Goal: Task Accomplishment & Management: Complete application form

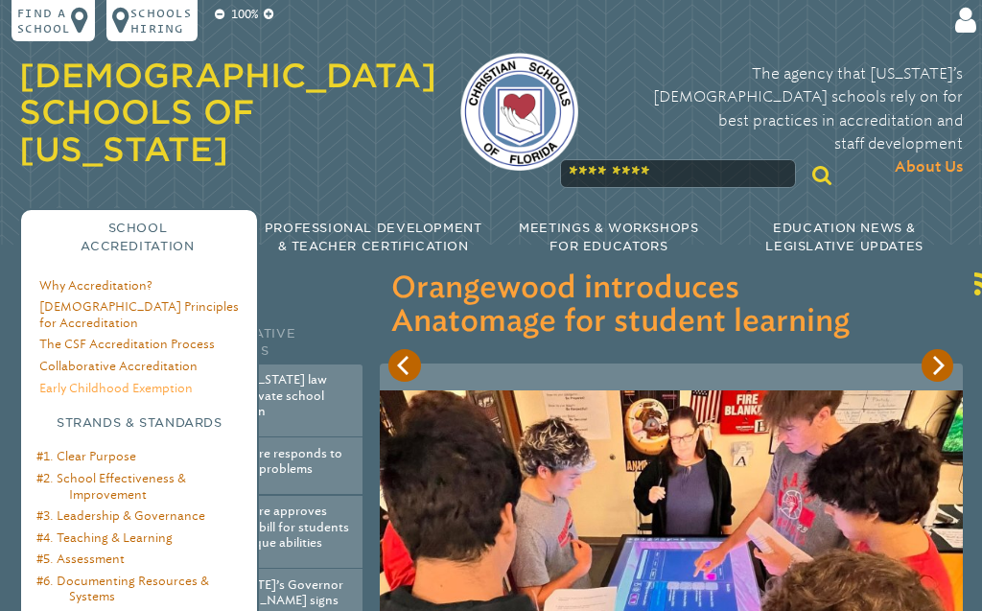
click at [124, 381] on link "Early Childhood Exemption" at bounding box center [115, 388] width 153 height 14
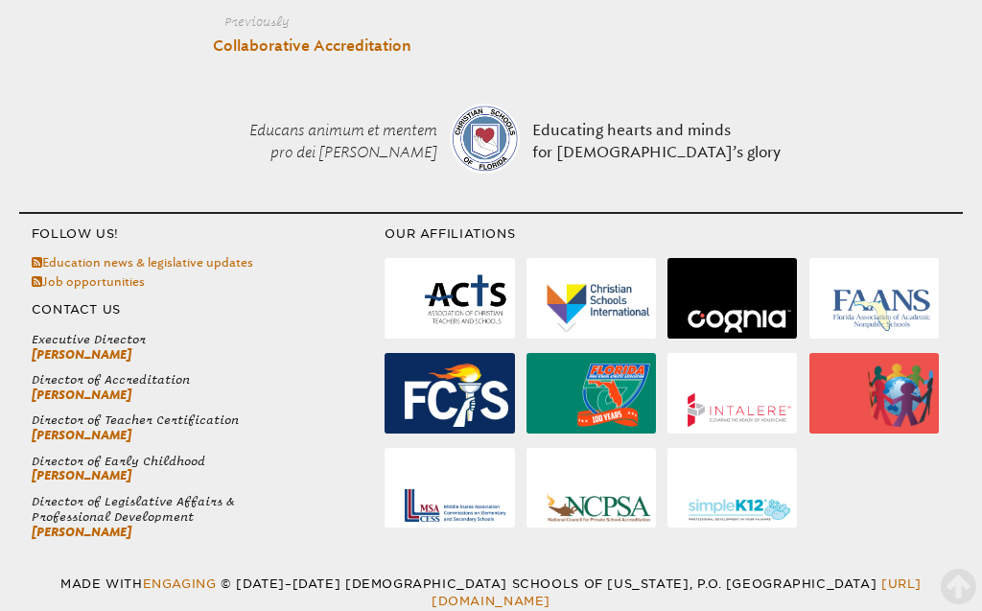
scroll to position [1182, 0]
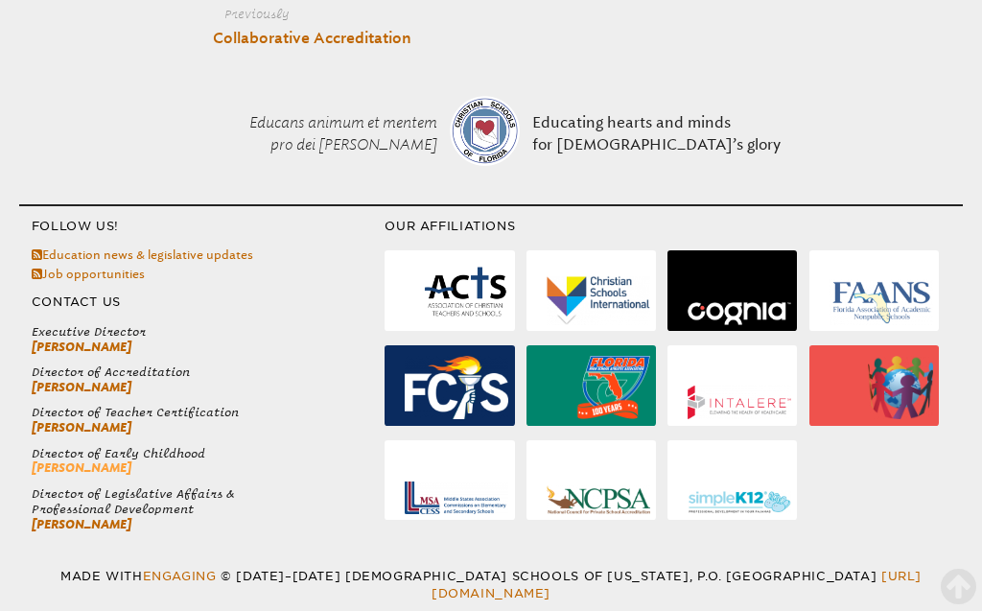
click at [75, 466] on link "[PERSON_NAME]" at bounding box center [82, 467] width 100 height 14
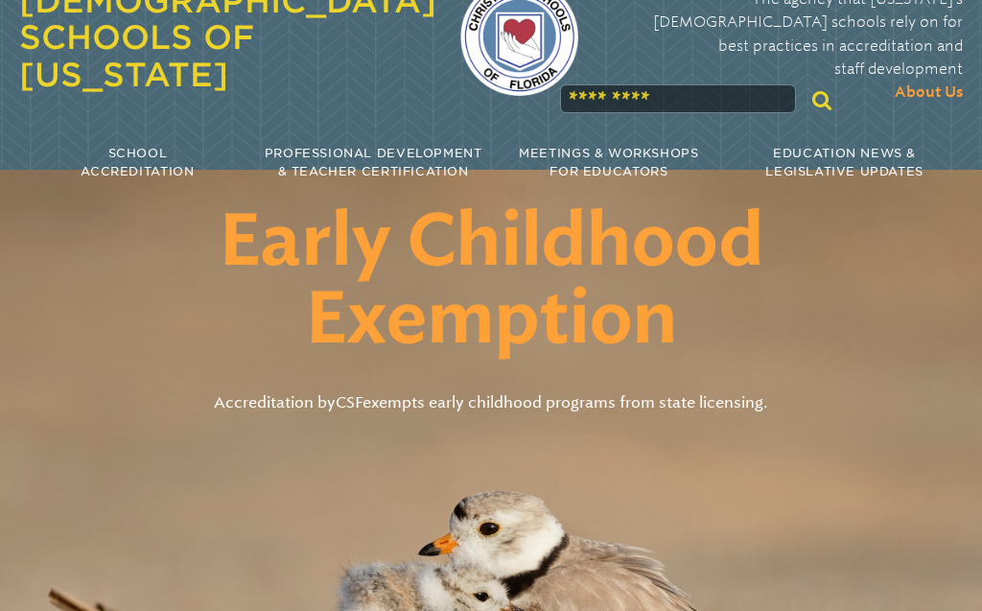
scroll to position [0, 0]
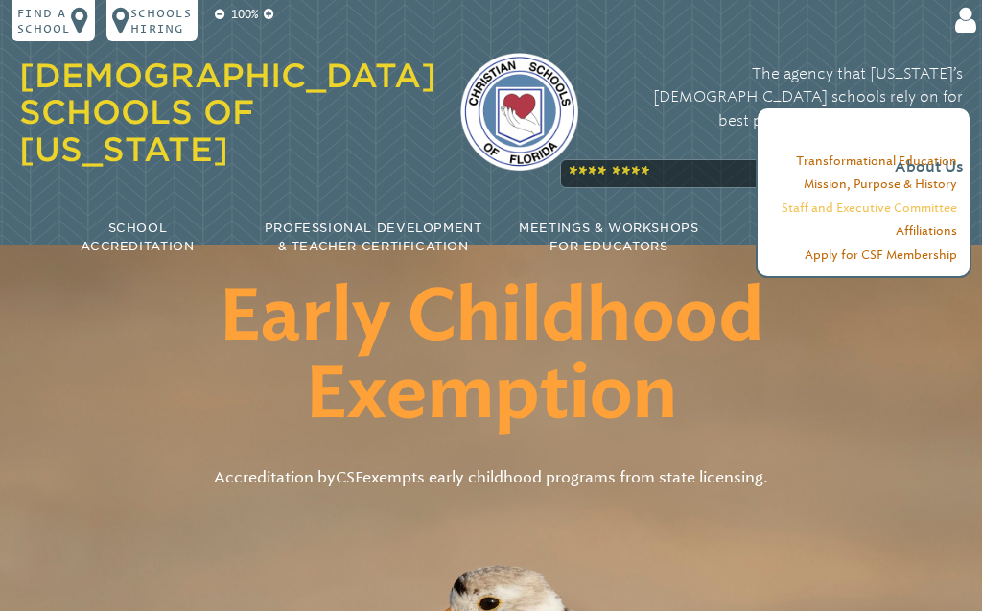
click at [927, 208] on link "Staff and Executive Committee" at bounding box center [870, 207] width 176 height 14
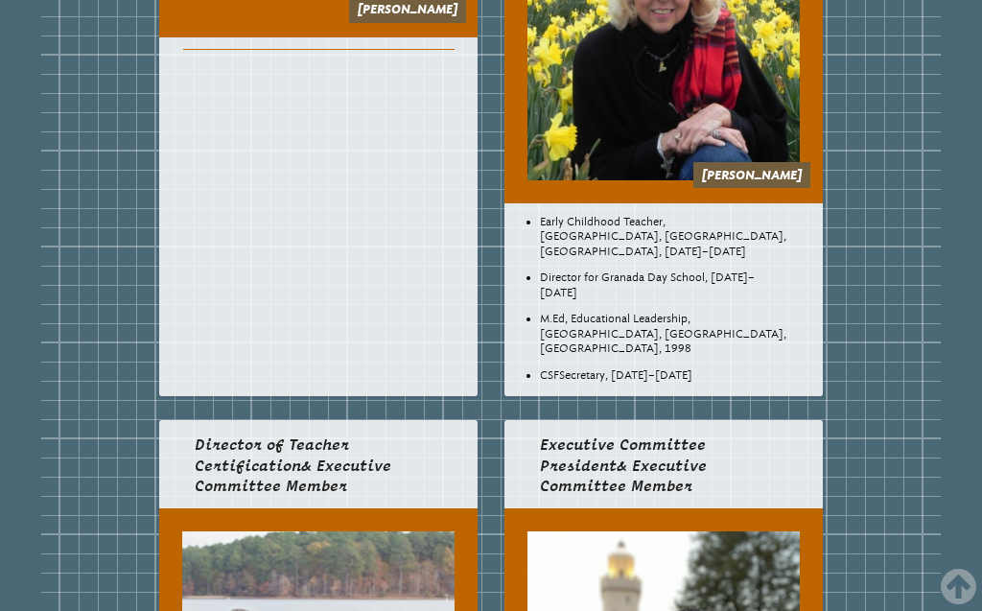
scroll to position [111, 0]
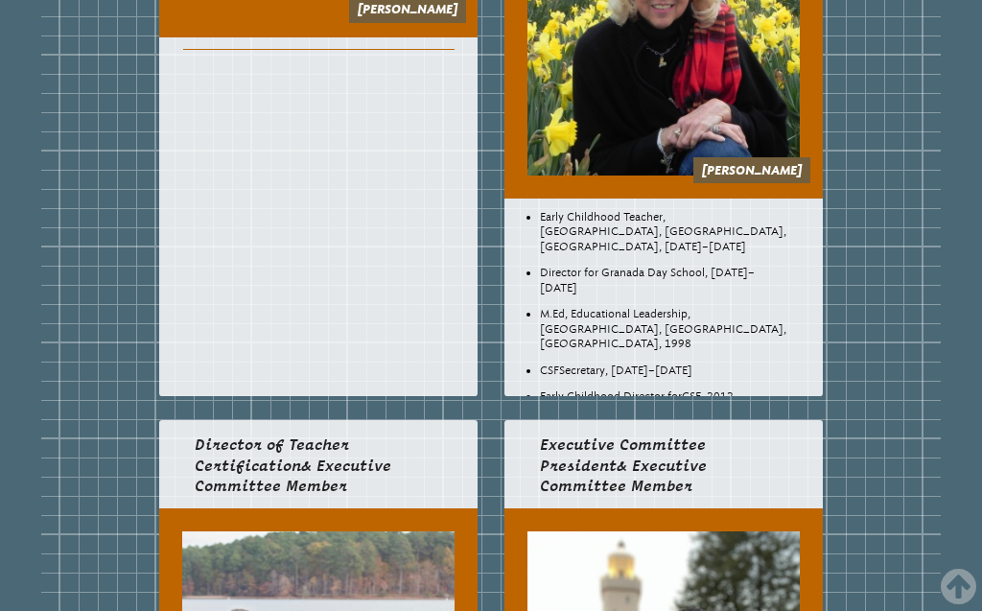
click at [765, 172] on link "[PERSON_NAME]" at bounding box center [752, 170] width 100 height 14
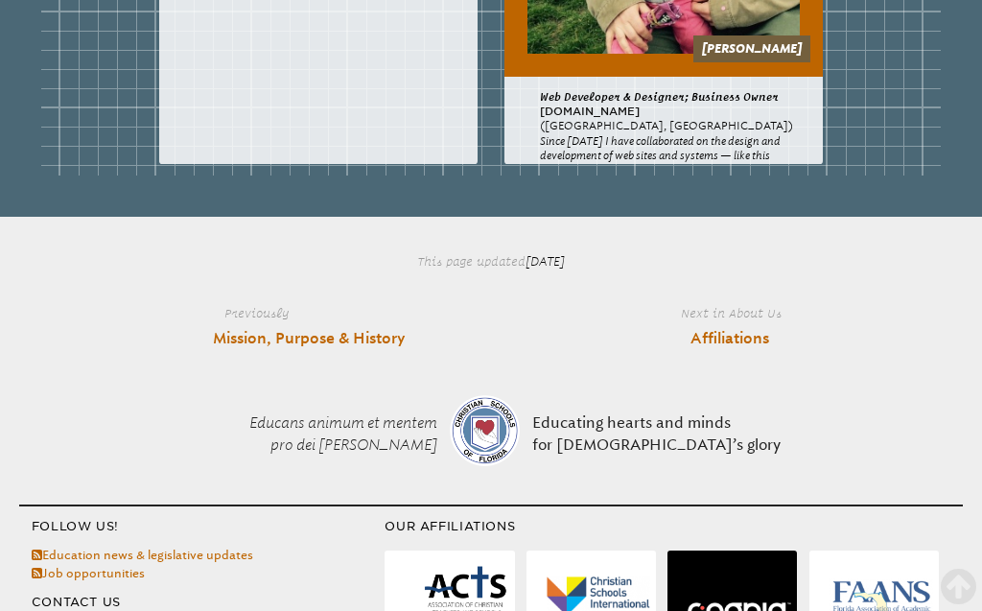
scroll to position [4265, 0]
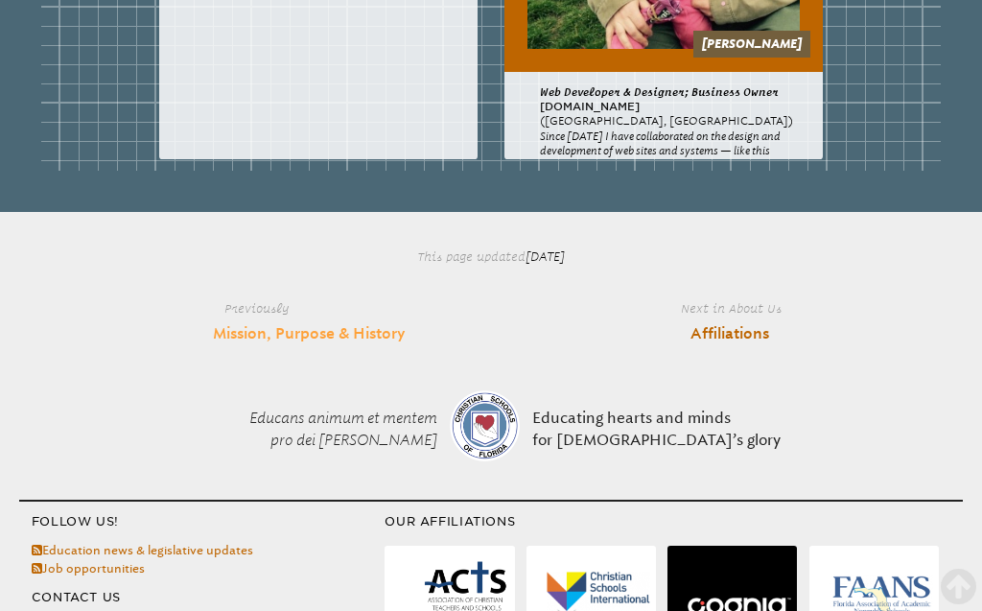
click at [341, 332] on link "Mission, Purpose & History" at bounding box center [309, 334] width 192 height 22
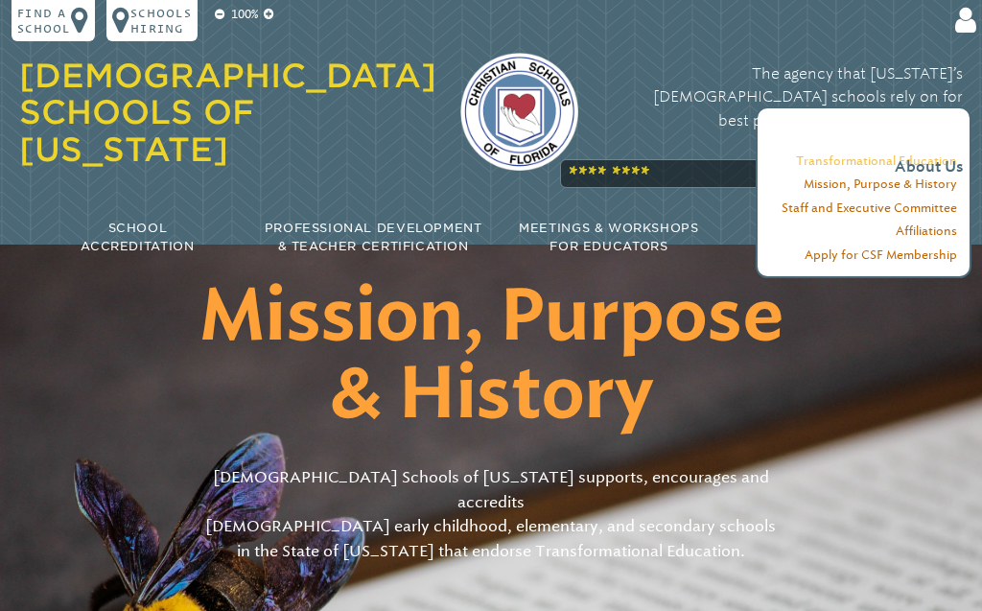
click at [931, 157] on link "Transformational Education" at bounding box center [876, 160] width 161 height 14
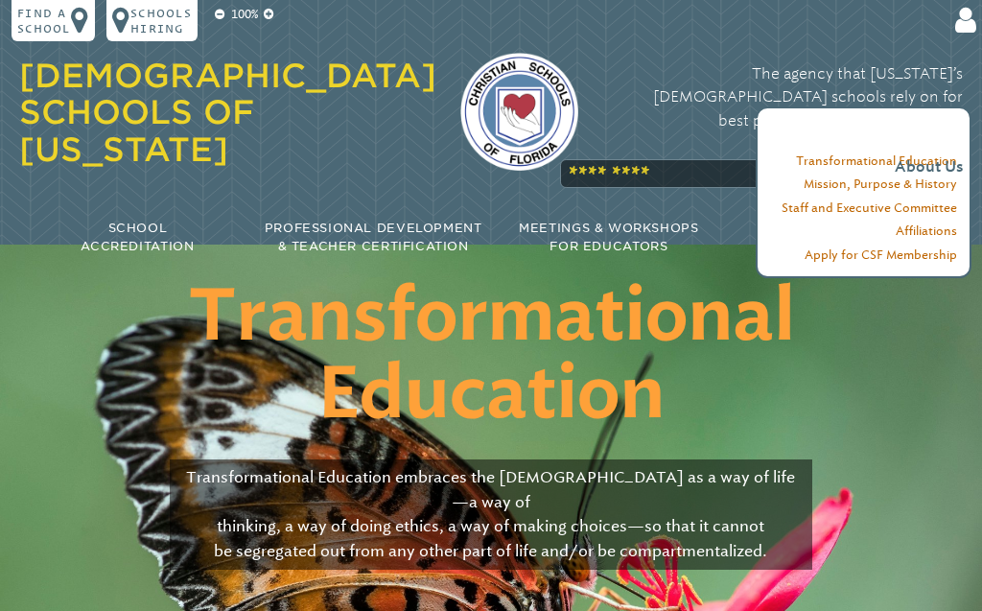
click at [641, 138] on div "The agency that [US_STATE]’s [DEMOGRAPHIC_DATA] schools rely on for best practi…" at bounding box center [781, 121] width 361 height 148
click at [640, 142] on div "The agency that [US_STATE]’s [DEMOGRAPHIC_DATA] schools rely on for best practi…" at bounding box center [781, 121] width 361 height 148
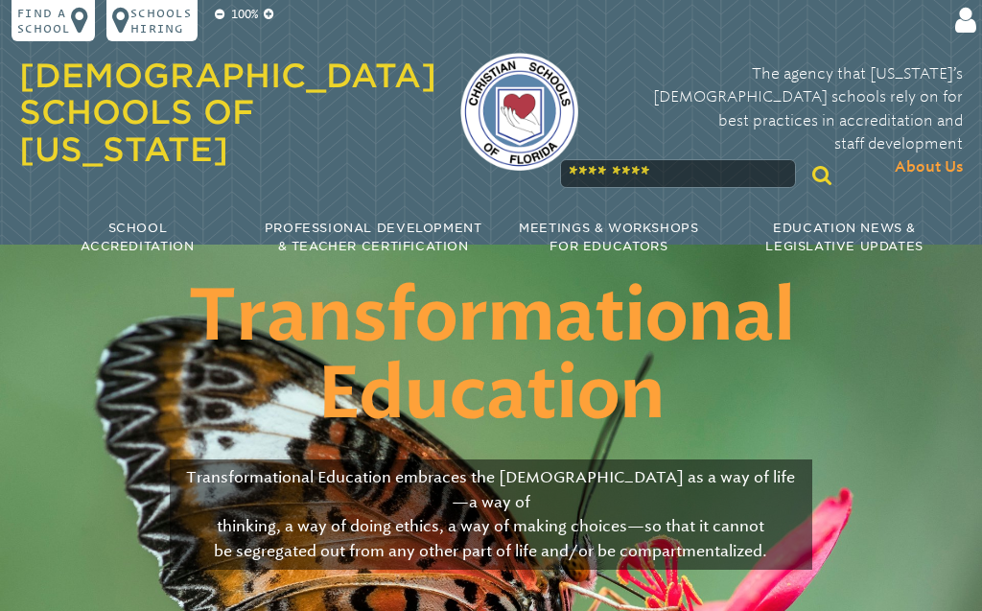
click at [740, 159] on input "text" at bounding box center [678, 173] width 236 height 28
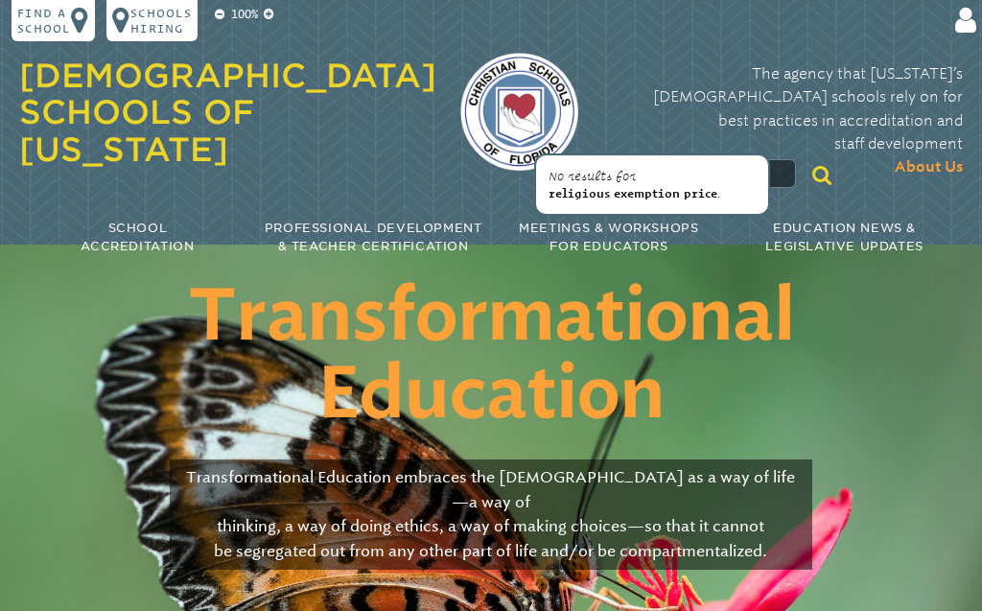
click at [812, 165] on icon at bounding box center [821, 175] width 19 height 21
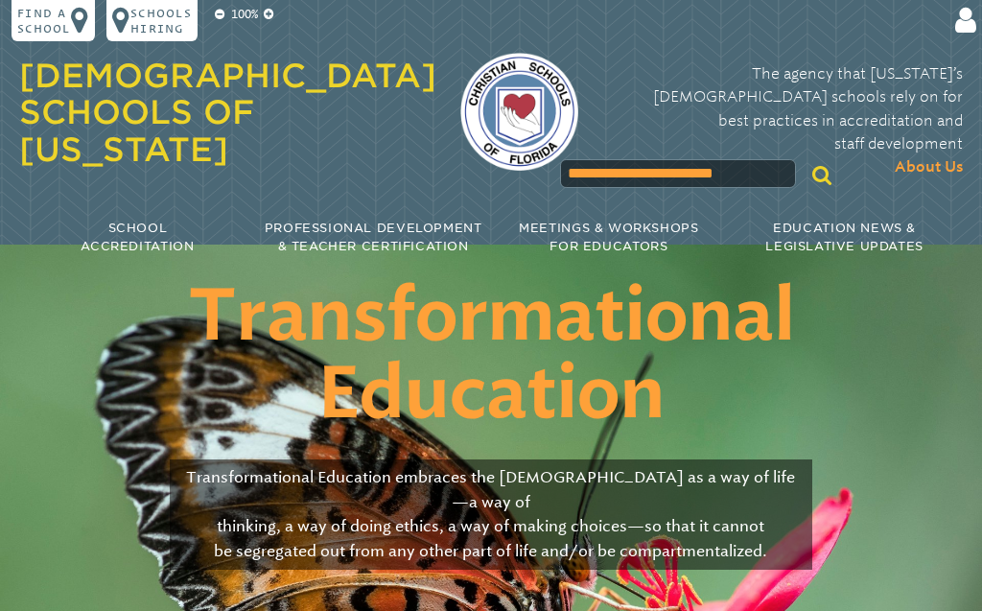
click at [756, 159] on input "**********" at bounding box center [678, 173] width 236 height 28
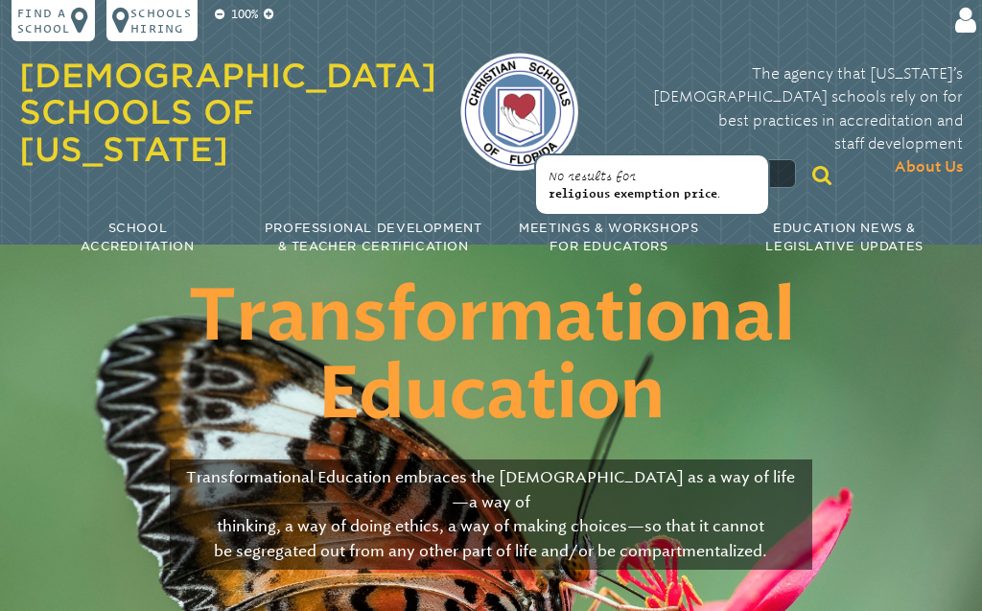
drag, startPoint x: 714, startPoint y: 132, endPoint x: 528, endPoint y: 119, distance: 186.6
click at [560, 159] on input "**********" at bounding box center [678, 173] width 236 height 28
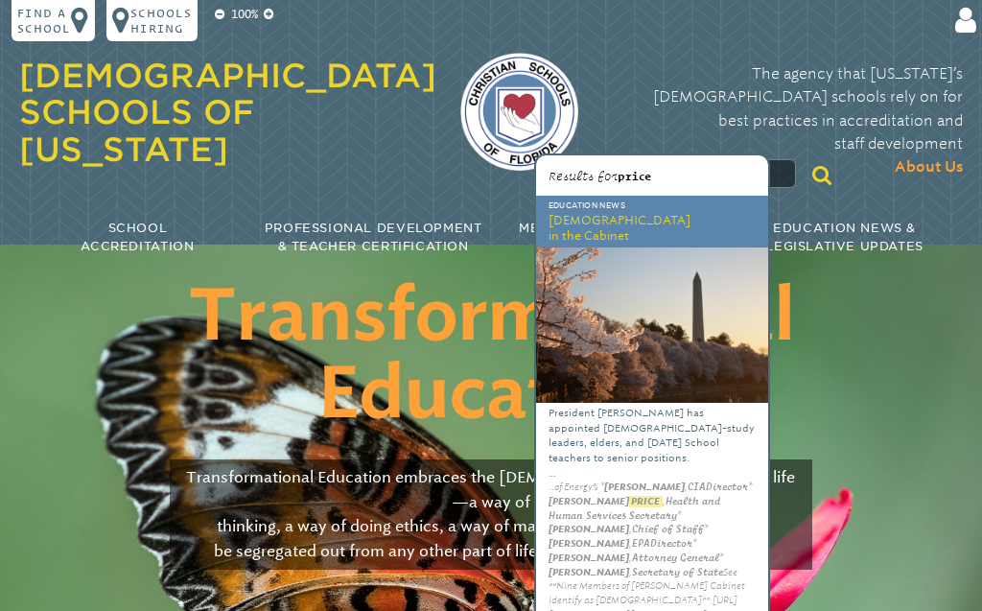
drag, startPoint x: 593, startPoint y: 139, endPoint x: 529, endPoint y: 131, distance: 64.7
click at [560, 159] on input "*****" at bounding box center [678, 173] width 236 height 28
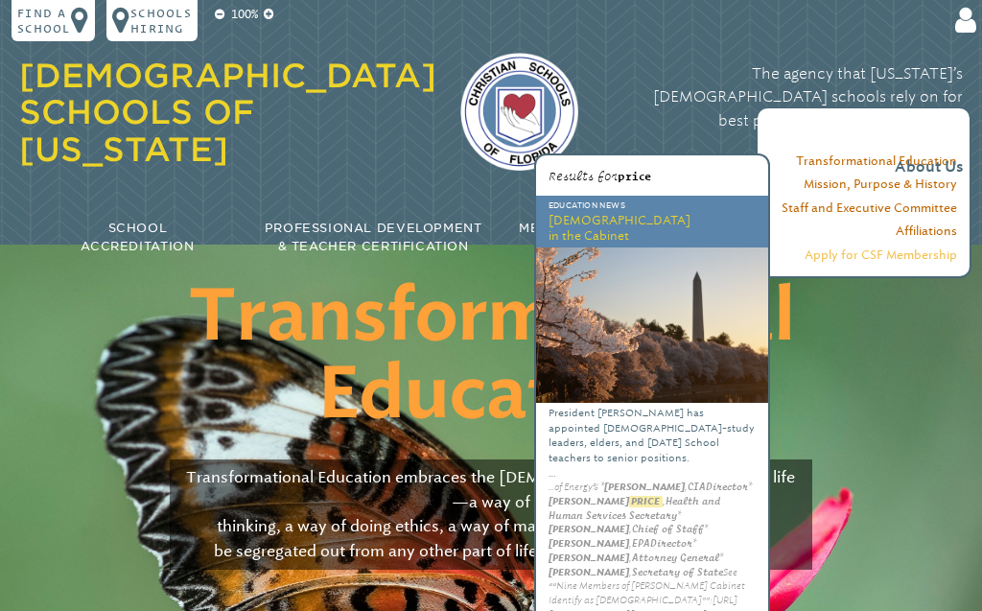
type input "*****"
click at [911, 259] on link "Apply for CSF Membership" at bounding box center [881, 254] width 153 height 14
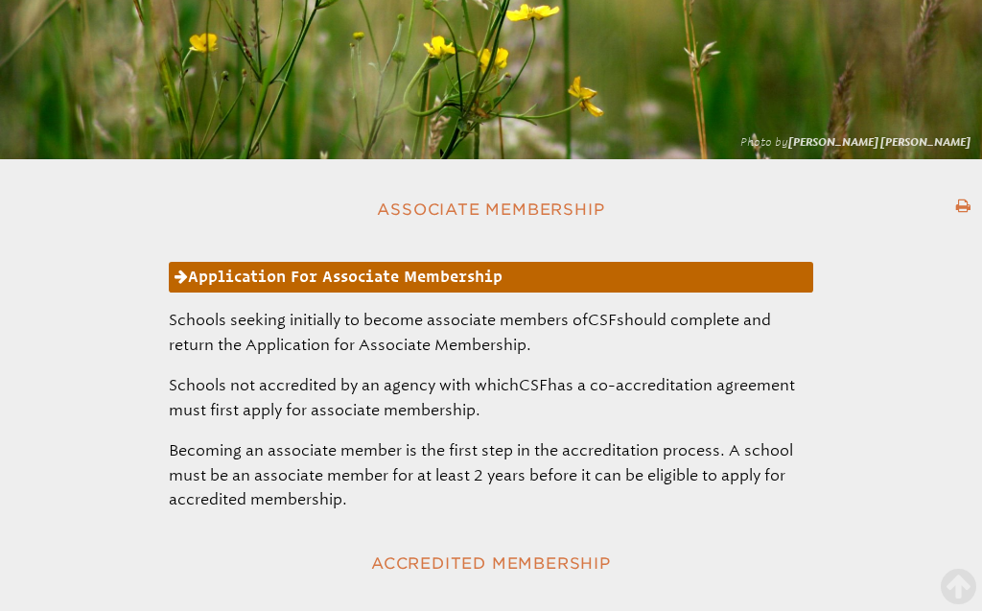
scroll to position [84, 0]
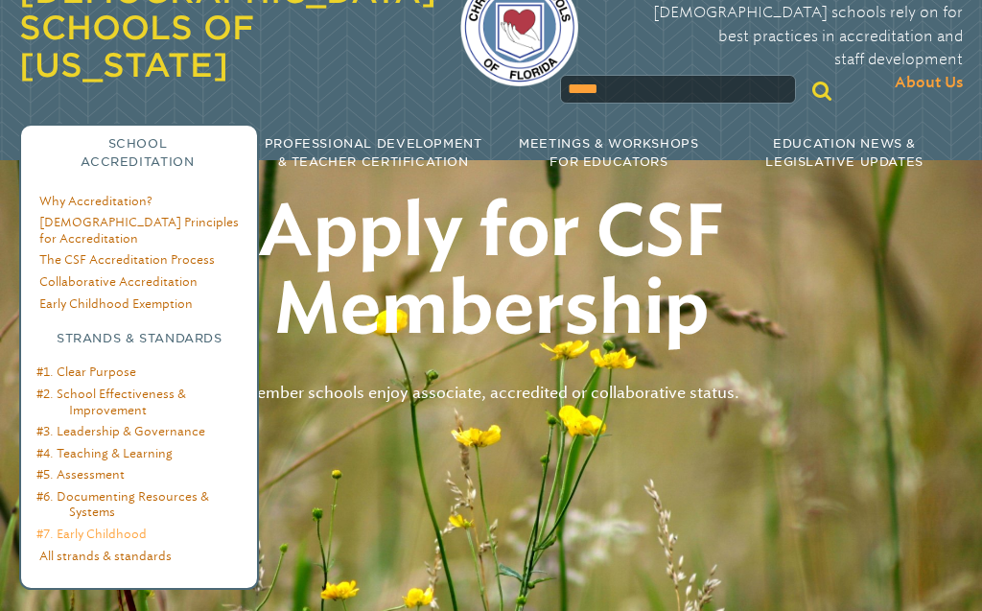
click at [120, 527] on link "#7. Early Childhood" at bounding box center [91, 534] width 110 height 14
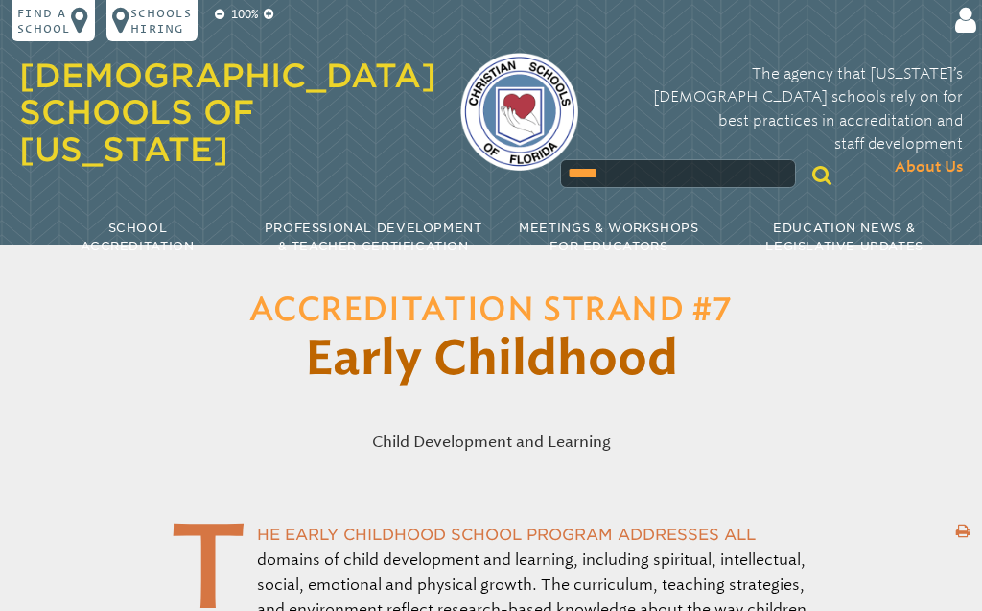
click at [506, 107] on img at bounding box center [519, 112] width 118 height 118
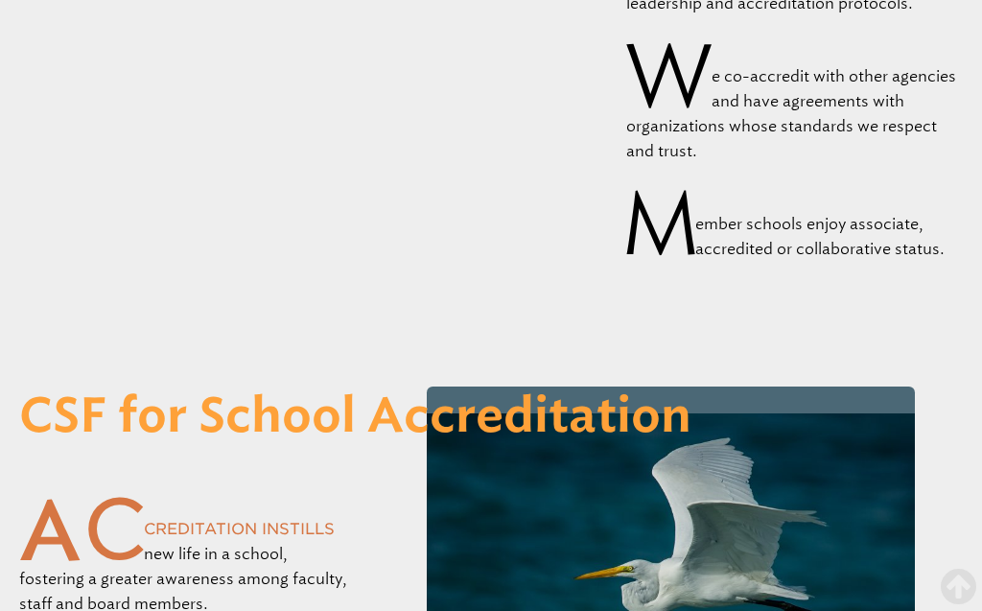
scroll to position [7545, 0]
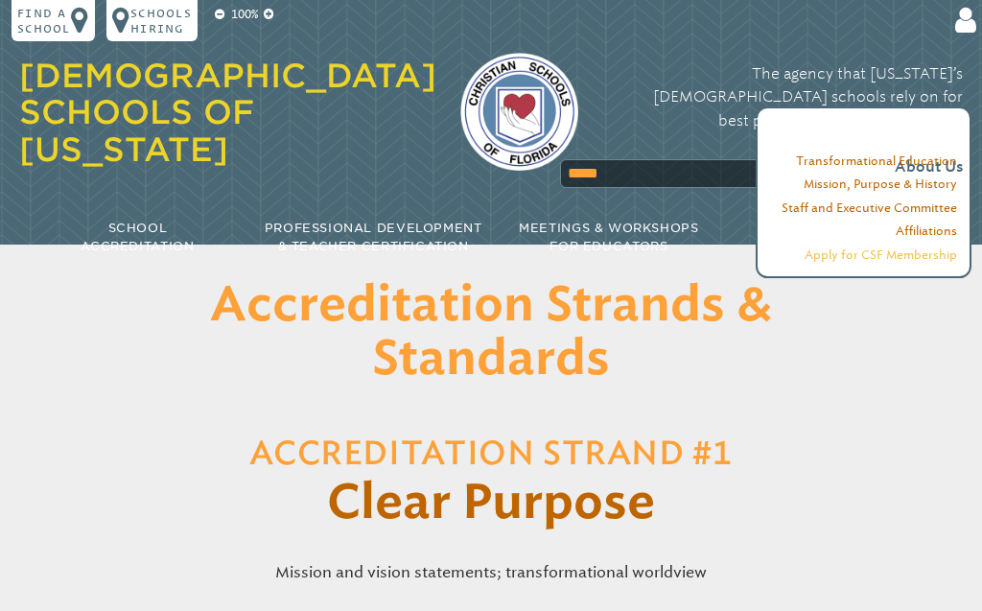
click at [887, 253] on link "Apply for CSF Membership" at bounding box center [881, 254] width 153 height 14
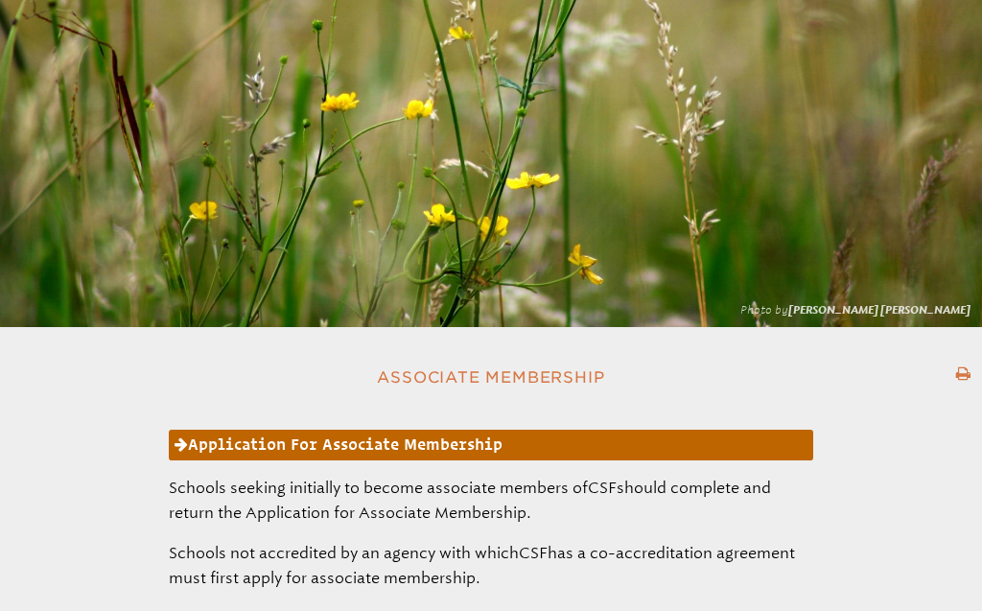
scroll to position [765, 0]
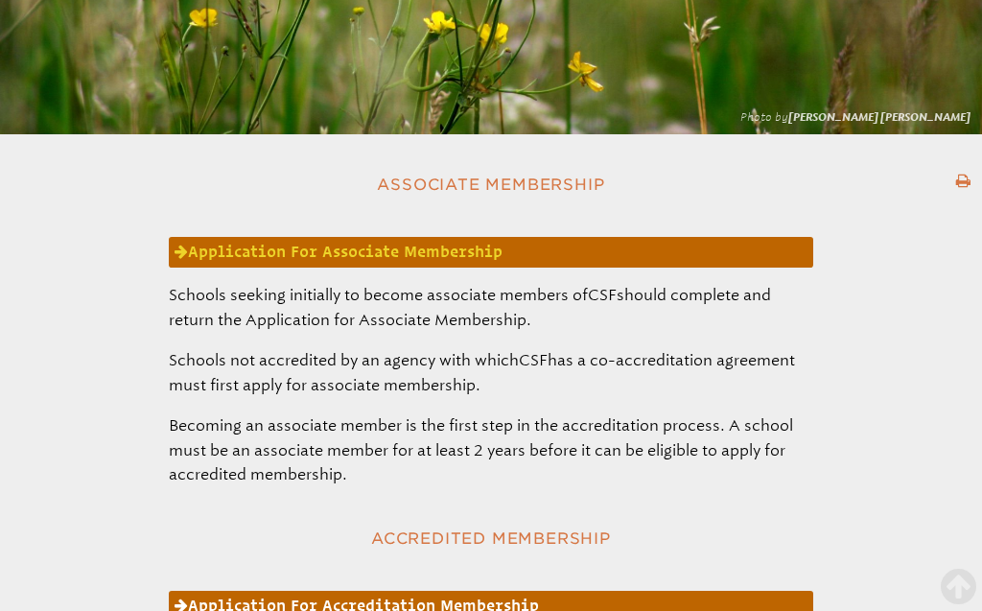
click at [309, 261] on link "Application for Associate Membership" at bounding box center [491, 252] width 645 height 31
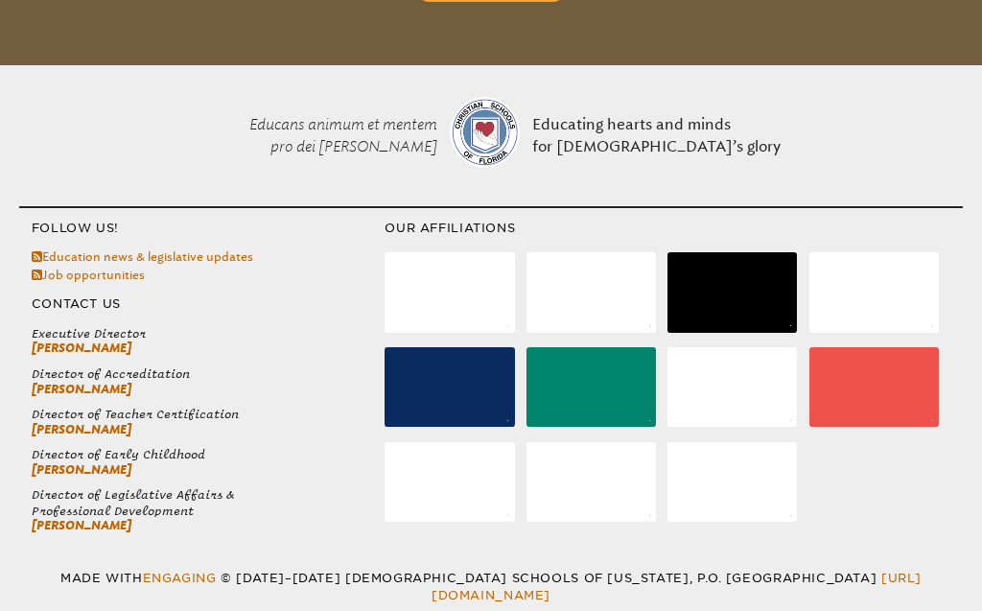
scroll to position [3185, 0]
